Goal: Task Accomplishment & Management: Manage account settings

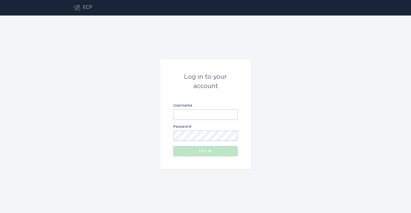
click at [195, 112] on input "Username" at bounding box center [205, 115] width 64 height 10
type input "[EMAIL_ADDRESS][DOMAIN_NAME]"
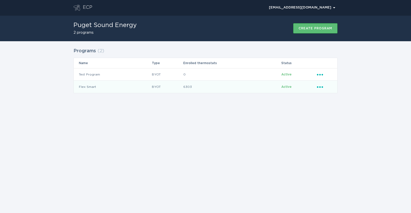
click at [320, 88] on icon "Ellipsis" at bounding box center [320, 86] width 7 height 4
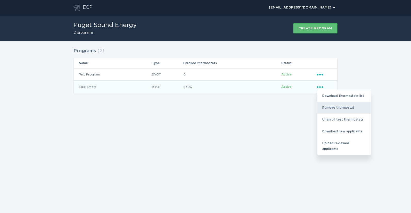
click at [332, 109] on div "Remove thermostat" at bounding box center [344, 108] width 54 height 12
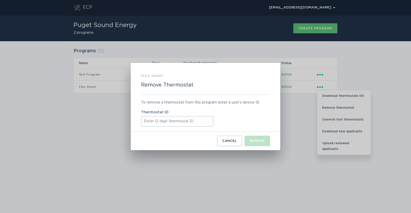
click at [164, 122] on input "Thermostat ID" at bounding box center [177, 121] width 72 height 10
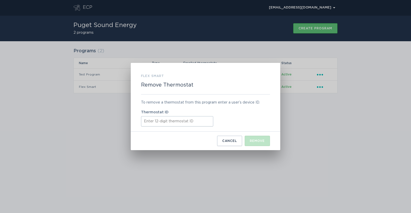
paste input "416488075805"
type input "416488075805"
click at [257, 141] on div "Remove" at bounding box center [257, 140] width 15 height 3
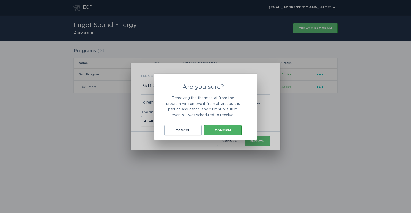
click at [220, 131] on div "Confirm" at bounding box center [223, 130] width 32 height 3
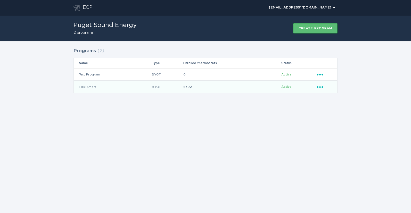
click at [319, 86] on icon "Ellipsis" at bounding box center [320, 86] width 7 height 4
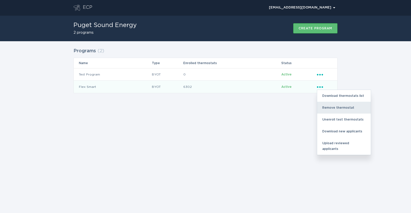
click at [334, 109] on div "Remove thermostat" at bounding box center [344, 108] width 54 height 12
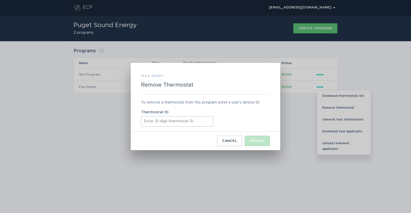
click at [175, 125] on input "Thermostat ID" at bounding box center [177, 121] width 72 height 10
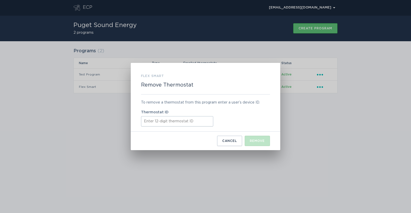
paste input "445279615517"
type input "445279615517"
click at [259, 139] on button "Remove" at bounding box center [257, 141] width 25 height 10
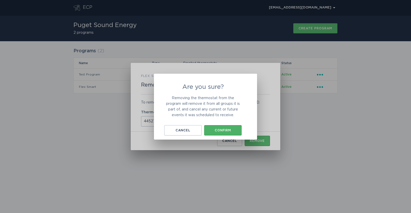
click at [224, 132] on button "Confirm" at bounding box center [222, 130] width 37 height 10
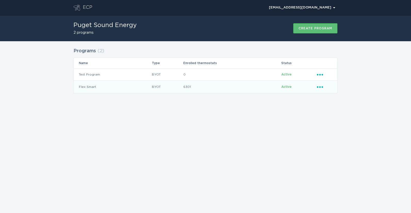
click at [318, 89] on div "Ellipsis" at bounding box center [324, 87] width 15 height 6
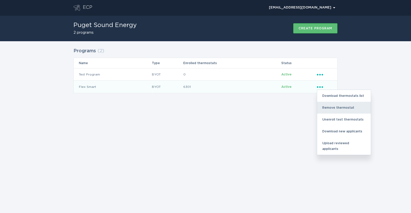
click at [332, 107] on div "Remove thermostat" at bounding box center [344, 108] width 54 height 12
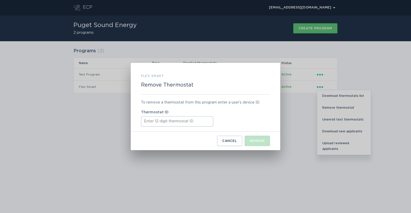
drag, startPoint x: 182, startPoint y: 119, endPoint x: 188, endPoint y: 120, distance: 6.3
click at [182, 120] on input "Thermostat ID" at bounding box center [177, 121] width 72 height 10
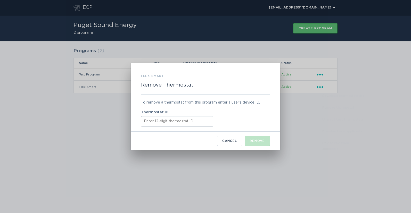
paste input "511897340611"
type input "511897340611"
click at [253, 140] on div "Remove" at bounding box center [257, 140] width 15 height 3
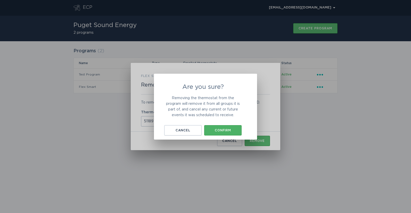
click at [220, 129] on div "Confirm" at bounding box center [223, 130] width 32 height 3
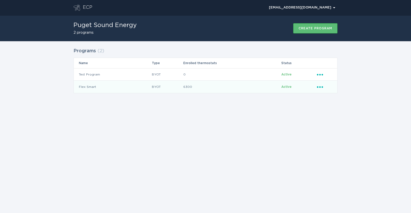
click at [320, 87] on icon "Popover menu" at bounding box center [320, 87] width 6 height 2
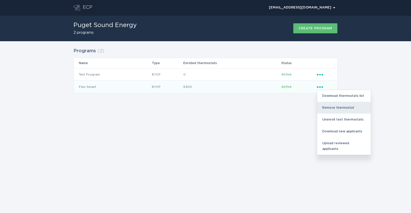
click at [336, 108] on div "Remove thermostat" at bounding box center [344, 108] width 54 height 12
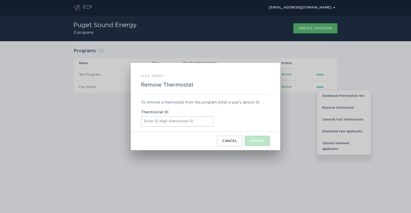
click at [190, 123] on input "Thermostat ID" at bounding box center [177, 121] width 72 height 10
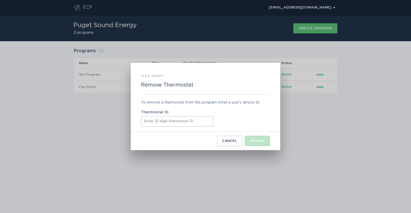
paste input "531642521728"
type input "531642521728"
click at [261, 142] on div "Remove" at bounding box center [257, 140] width 15 height 3
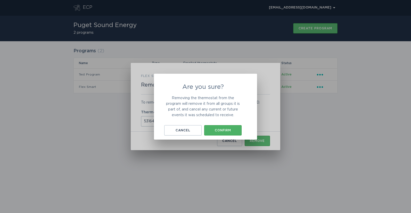
click at [221, 133] on button "Confirm" at bounding box center [222, 130] width 37 height 10
